Goal: Task Accomplishment & Management: Use online tool/utility

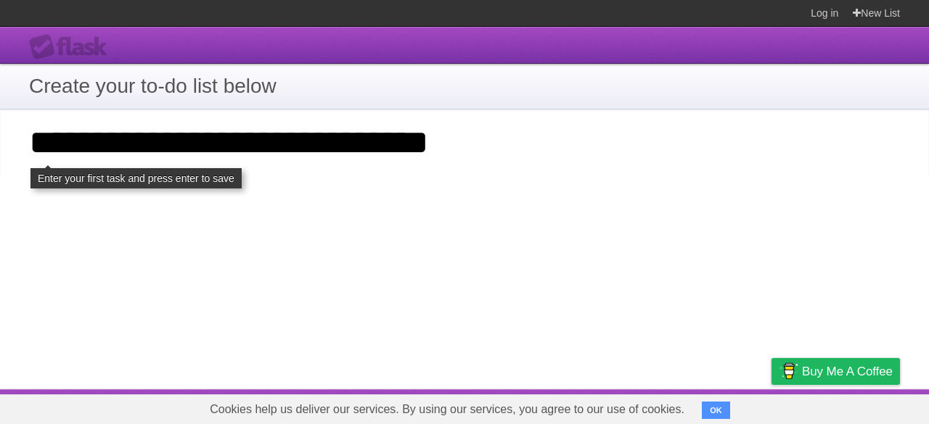
type input "**********"
click input "**********" at bounding box center [0, 0] width 0 height 0
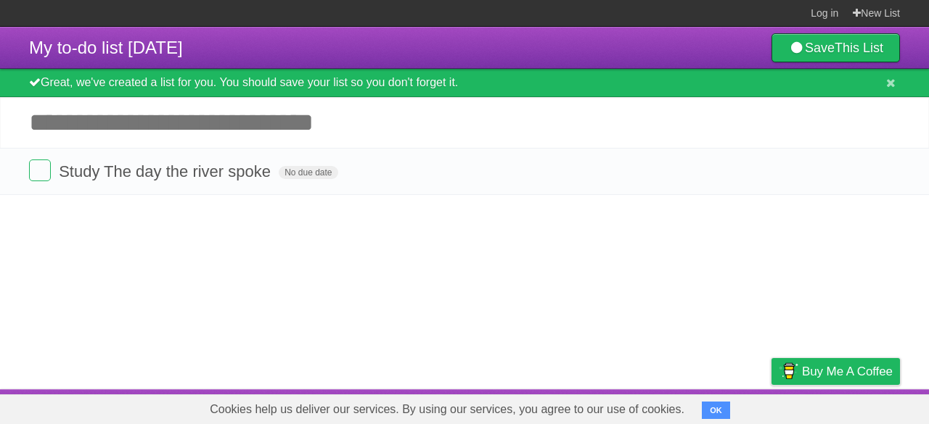
click at [152, 239] on article "My to-do list [DATE] Save This List Great, we've created a list for you. You sh…" at bounding box center [464, 208] width 929 height 363
click at [310, 173] on span "No due date" at bounding box center [308, 172] width 59 height 13
